Goal: Submit feedback/report problem

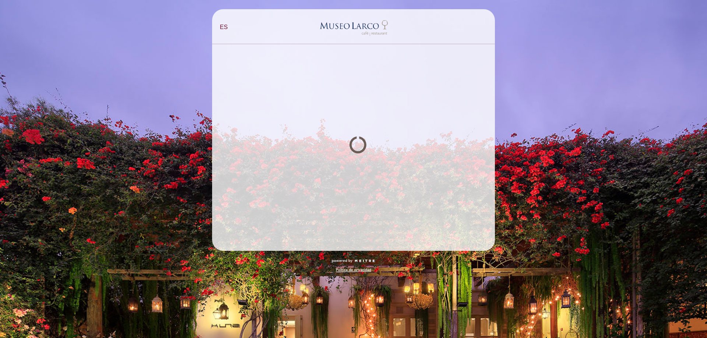
select select "es"
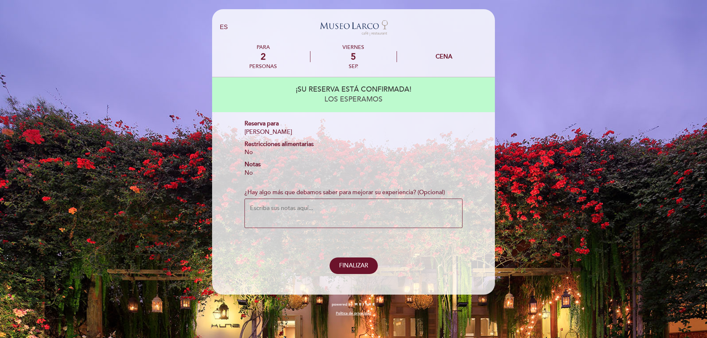
click at [305, 216] on textarea "¿Hay algo más que debamos saber para mejorar su experiencia? (Opcional)" at bounding box center [353, 213] width 218 height 29
type textarea "Me gustaria una nota que diga disfruten su momento especial"
click at [365, 269] on span "ENVIAR Y FINALIZAR" at bounding box center [353, 265] width 57 height 7
click at [369, 265] on span "ENVIAR Y FINALIZAR" at bounding box center [353, 265] width 57 height 7
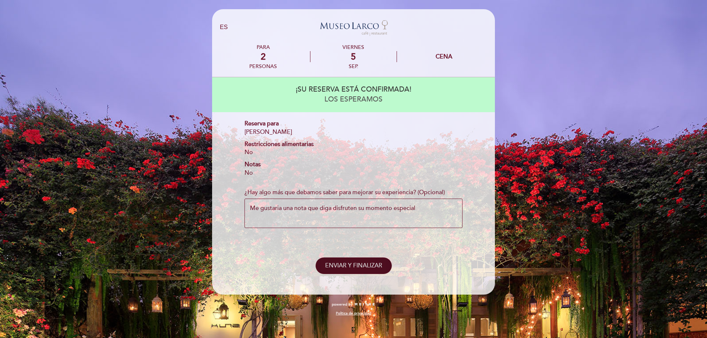
click at [369, 265] on span "ENVIAR Y FINALIZAR" at bounding box center [353, 265] width 57 height 7
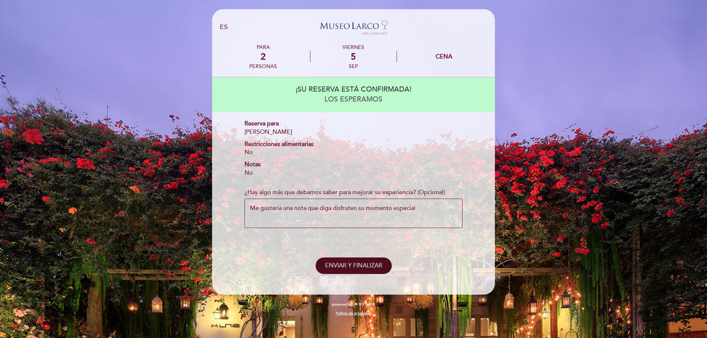
click at [369, 265] on span "ENVIAR Y FINALIZAR" at bounding box center [353, 265] width 57 height 7
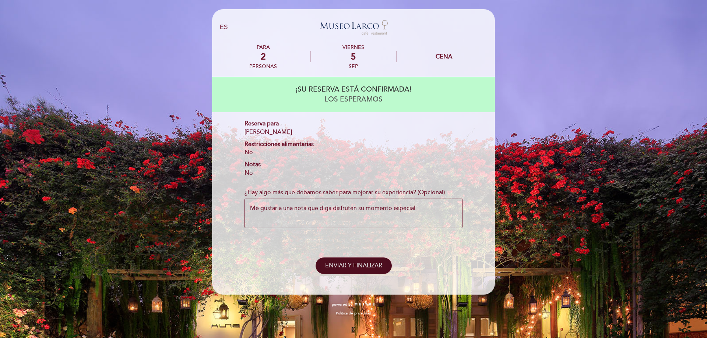
click at [369, 265] on span "ENVIAR Y FINALIZAR" at bounding box center [353, 265] width 57 height 7
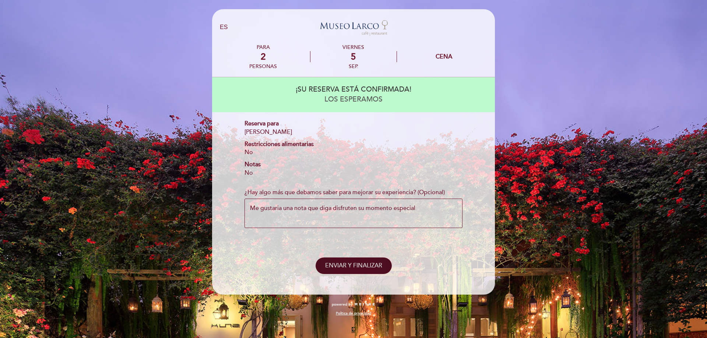
click at [369, 265] on span "ENVIAR Y FINALIZAR" at bounding box center [353, 265] width 57 height 7
